Goal: Check status: Check status

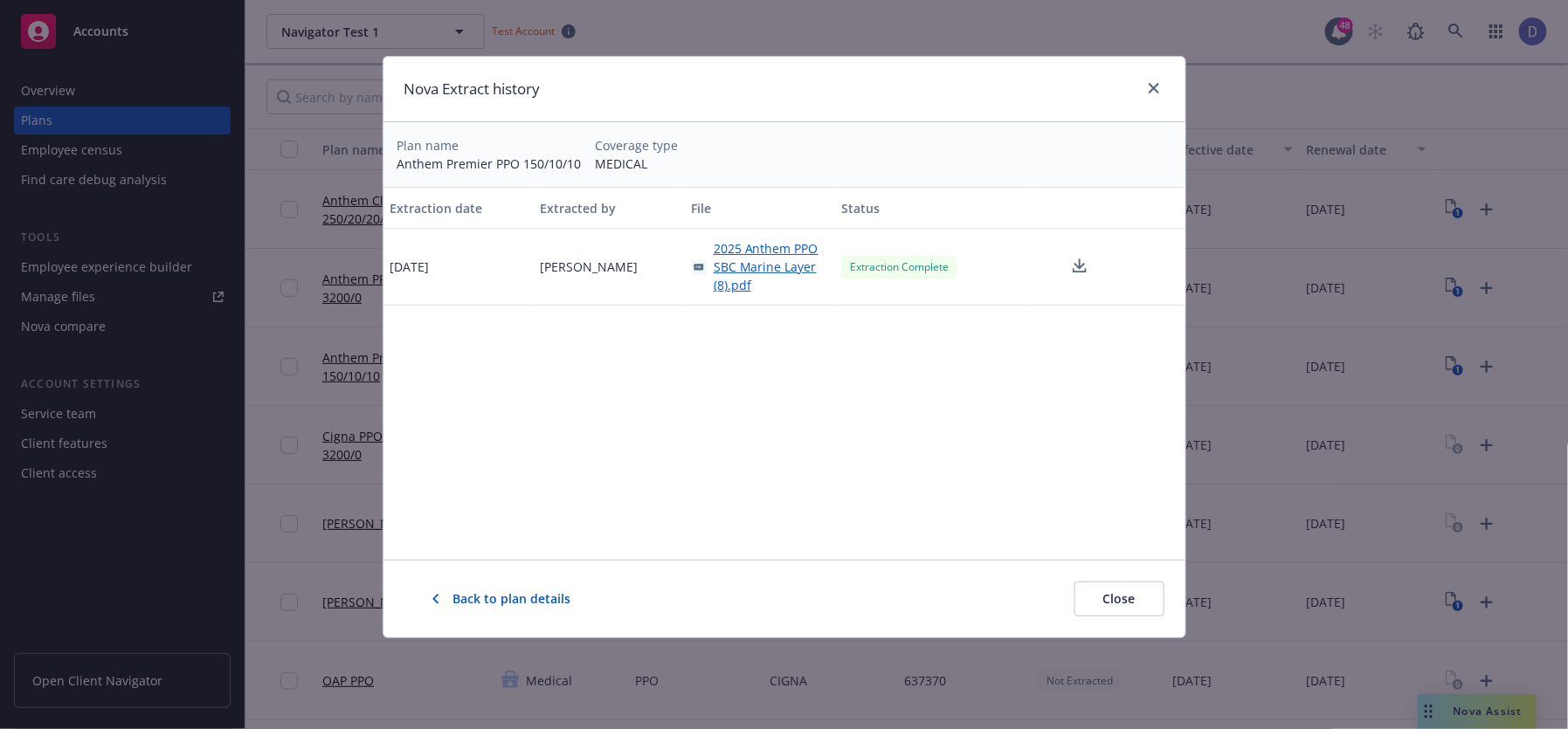
click at [639, 24] on div "Nova Extract history Plan name Anthem Premier PPO 150/10/10 Coverage type MEDIC…" at bounding box center [784, 364] width 1568 height 729
